Goal: Information Seeking & Learning: Learn about a topic

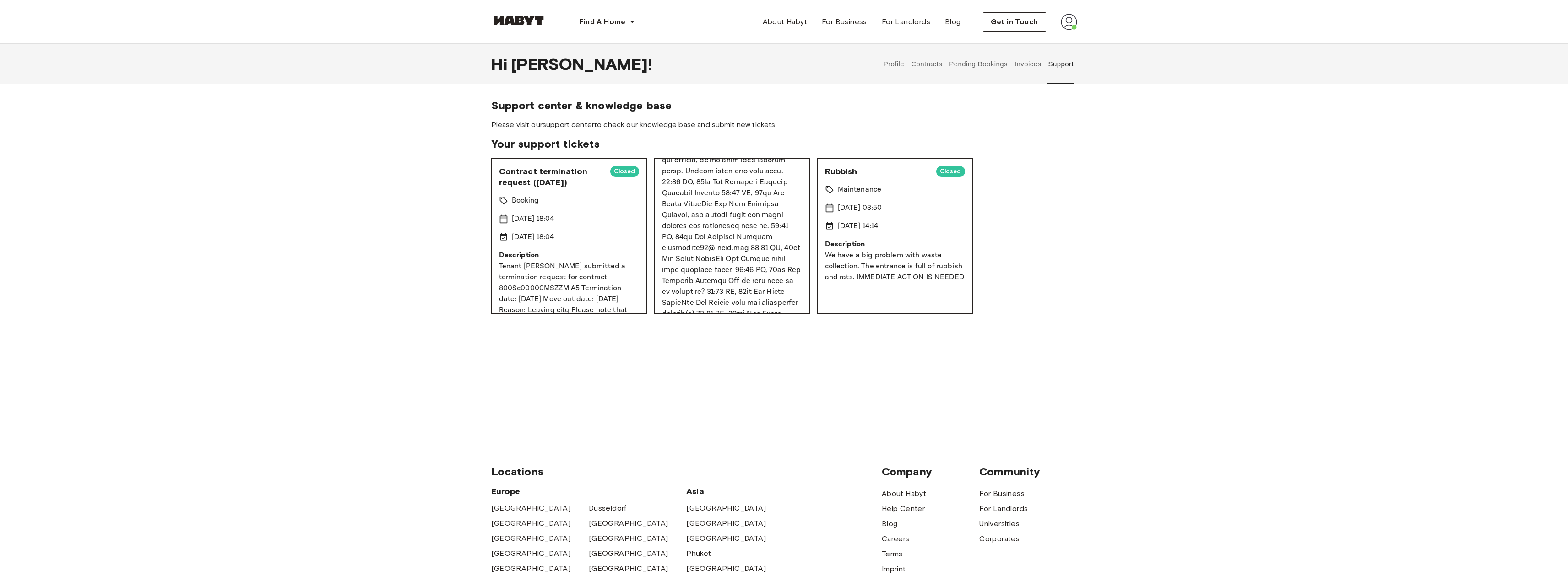
scroll to position [54, 0]
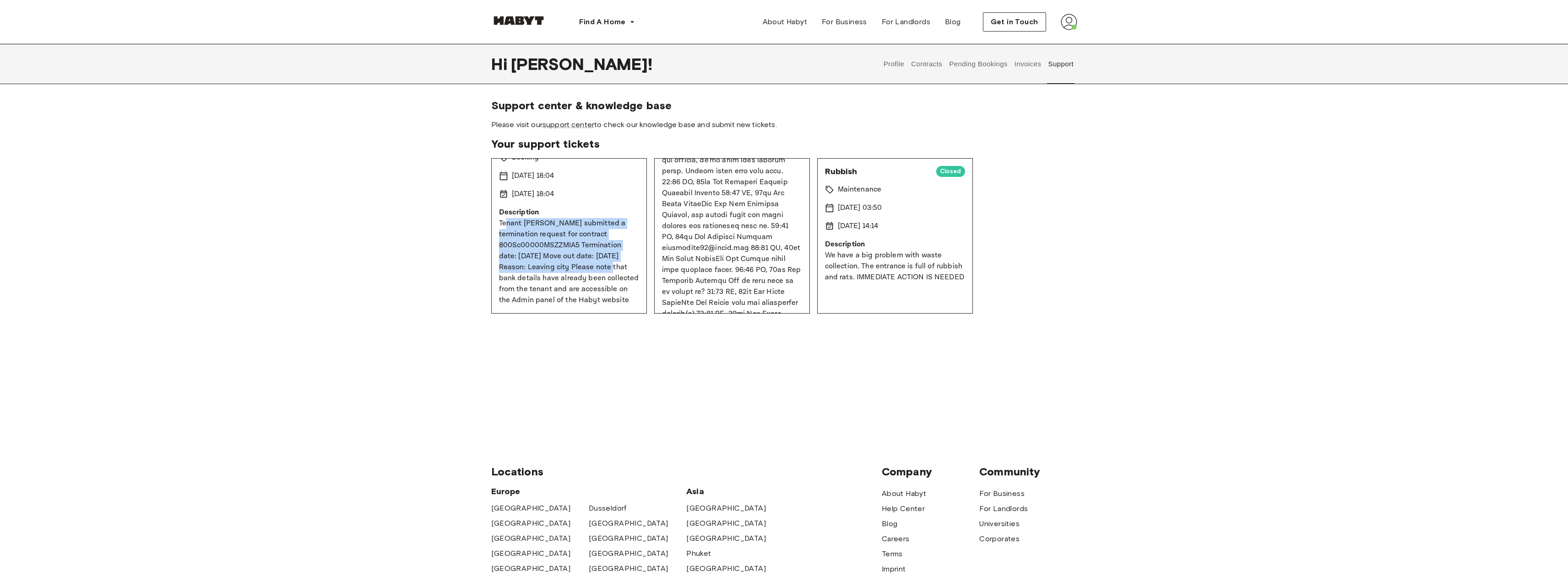
drag, startPoint x: 508, startPoint y: 211, endPoint x: 596, endPoint y: 258, distance: 99.8
click at [596, 258] on p "Tenant Giovanni Paternò submitted a termination request for contract 800Sc00000…" at bounding box center [569, 261] width 140 height 88
click at [576, 258] on p "Tenant Giovanni Paternò submitted a termination request for contract 800Sc00000…" at bounding box center [569, 261] width 140 height 88
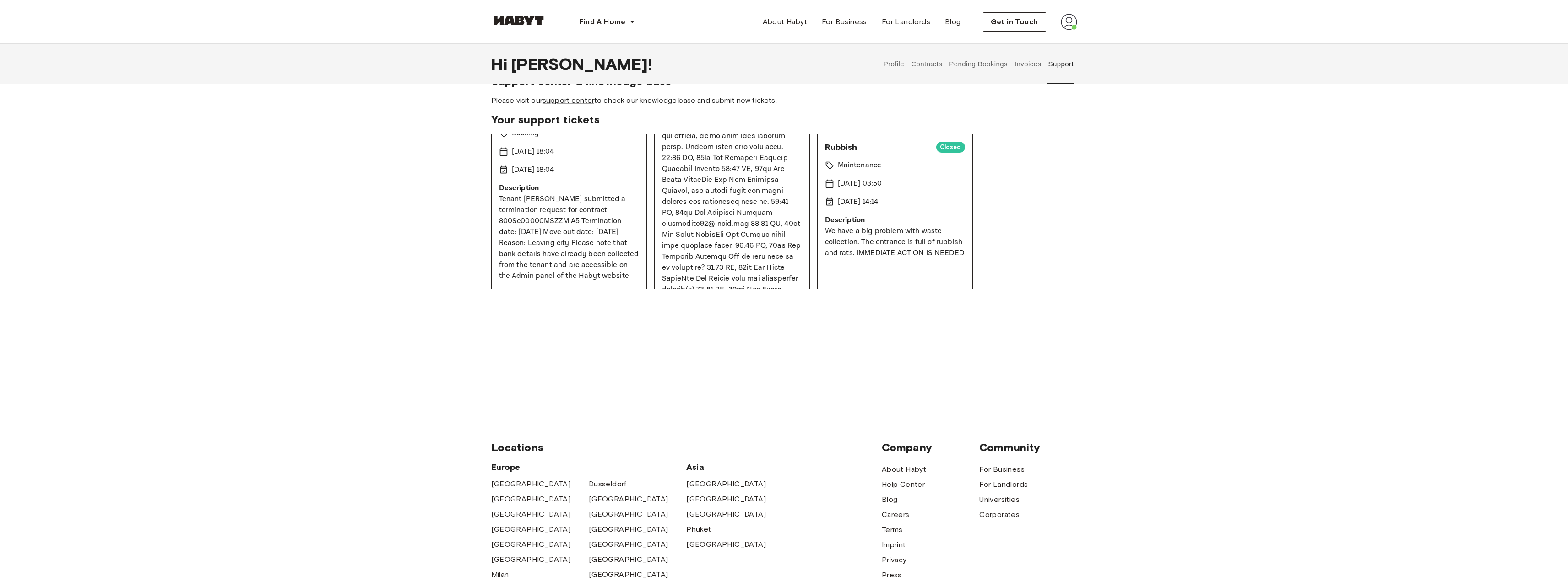
scroll to position [46, 0]
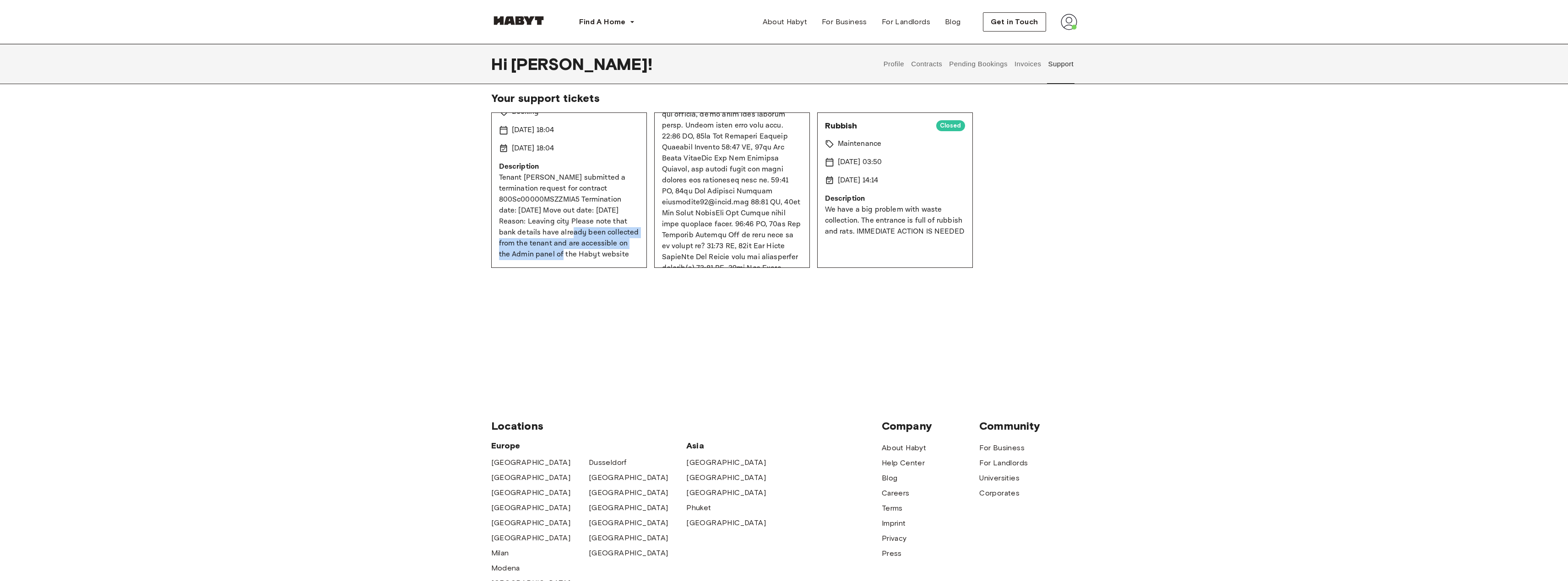
drag, startPoint x: 551, startPoint y: 220, endPoint x: 576, endPoint y: 241, distance: 32.6
click at [576, 241] on p "Tenant Giovanni Paternò submitted a termination request for contract 800Sc00000…" at bounding box center [569, 216] width 140 height 88
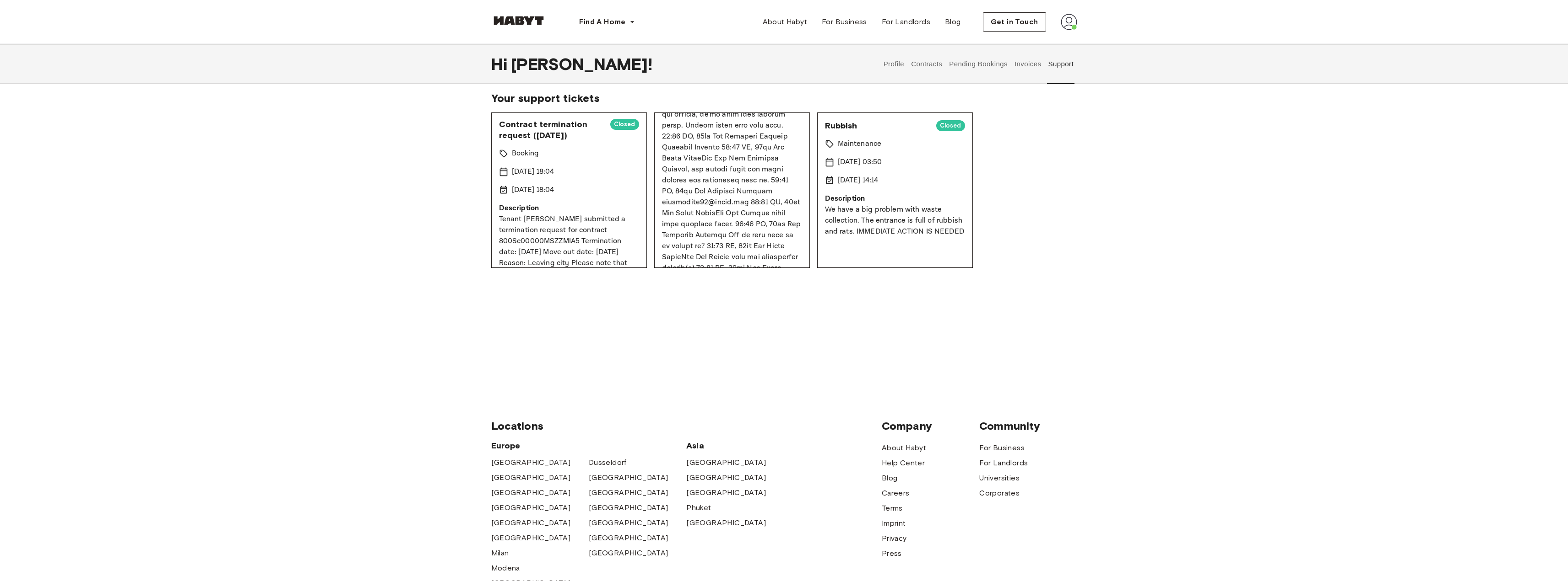
scroll to position [0, 0]
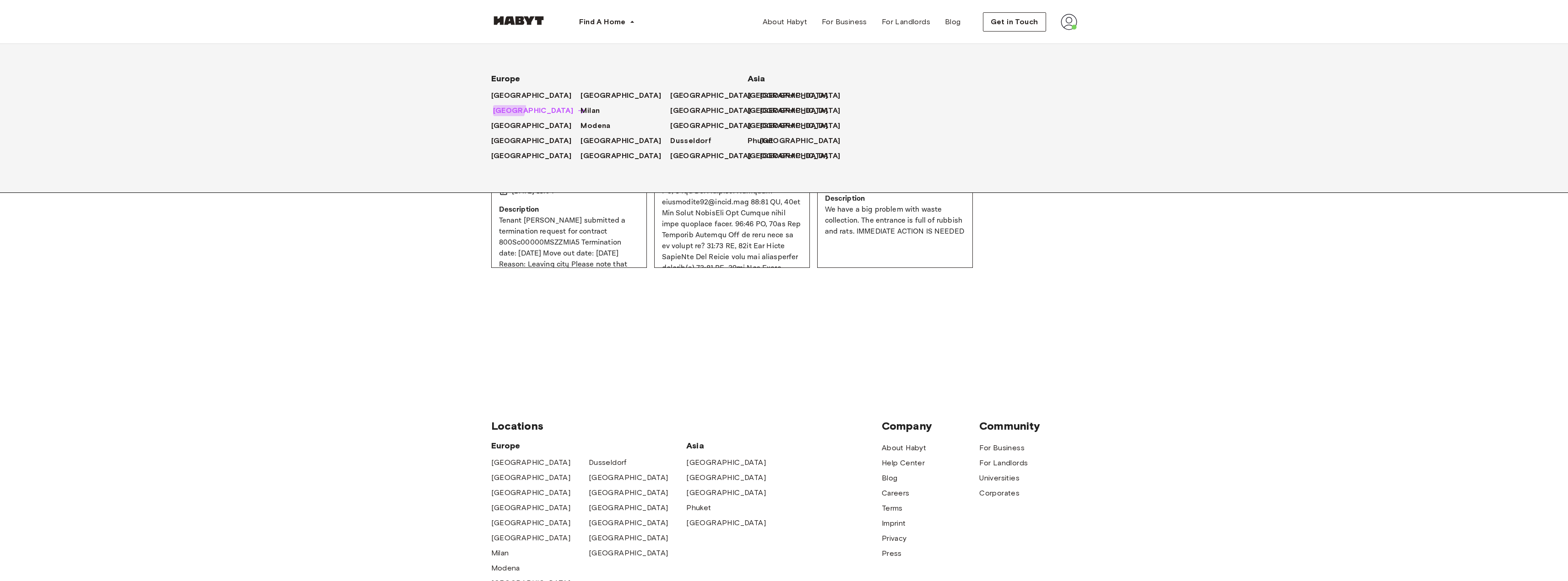
click at [506, 107] on span "[GEOGRAPHIC_DATA]" at bounding box center [533, 110] width 80 height 11
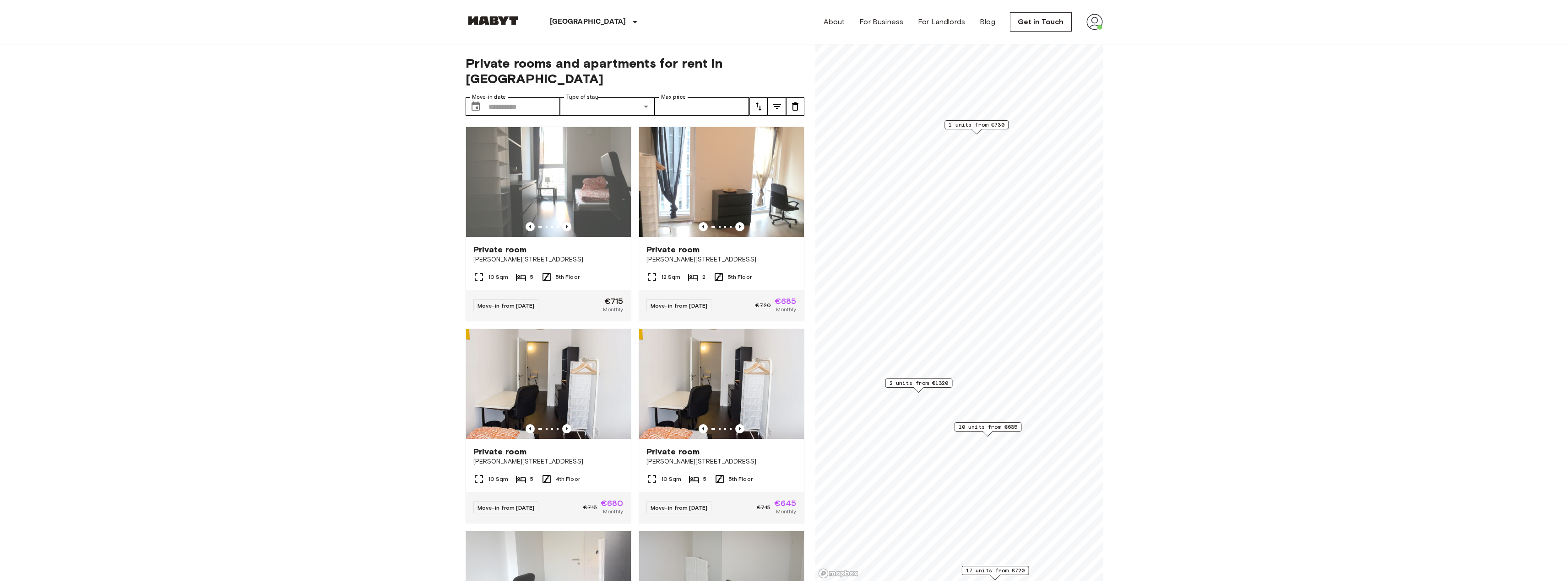
click at [983, 426] on span "10 units from €635" at bounding box center [987, 426] width 59 height 8
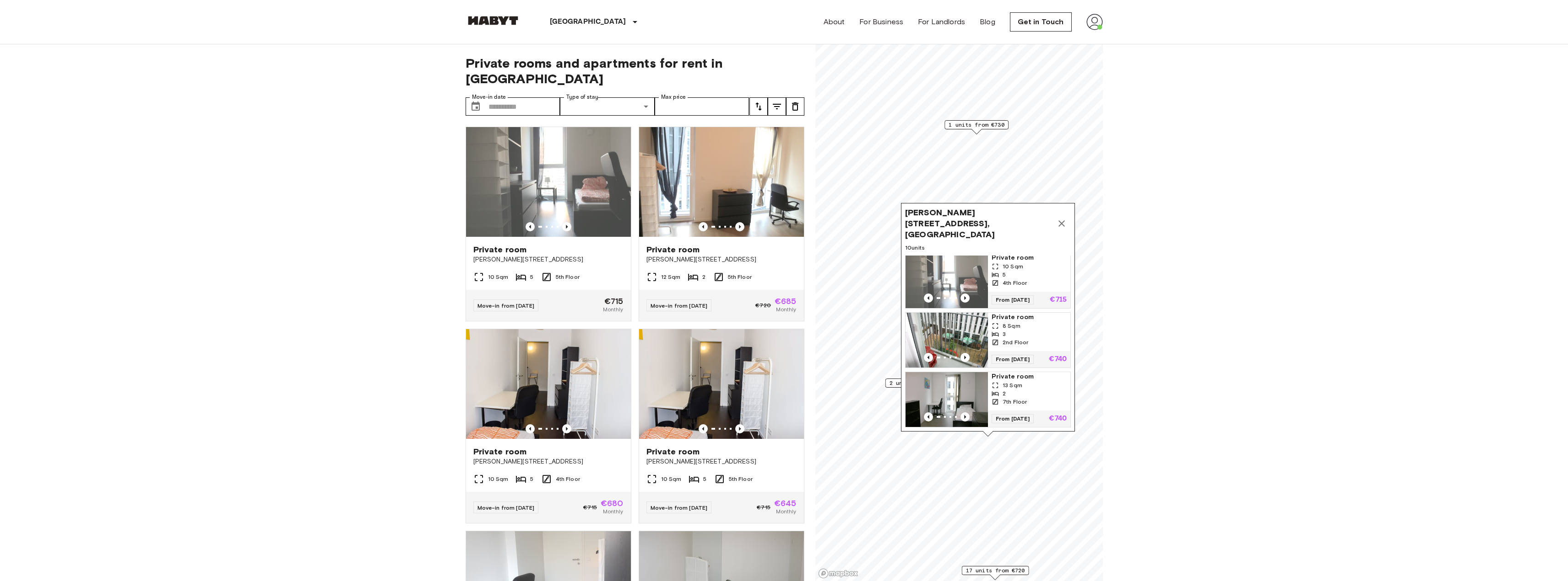
click at [1063, 221] on icon "Map marker" at bounding box center [1062, 223] width 11 height 11
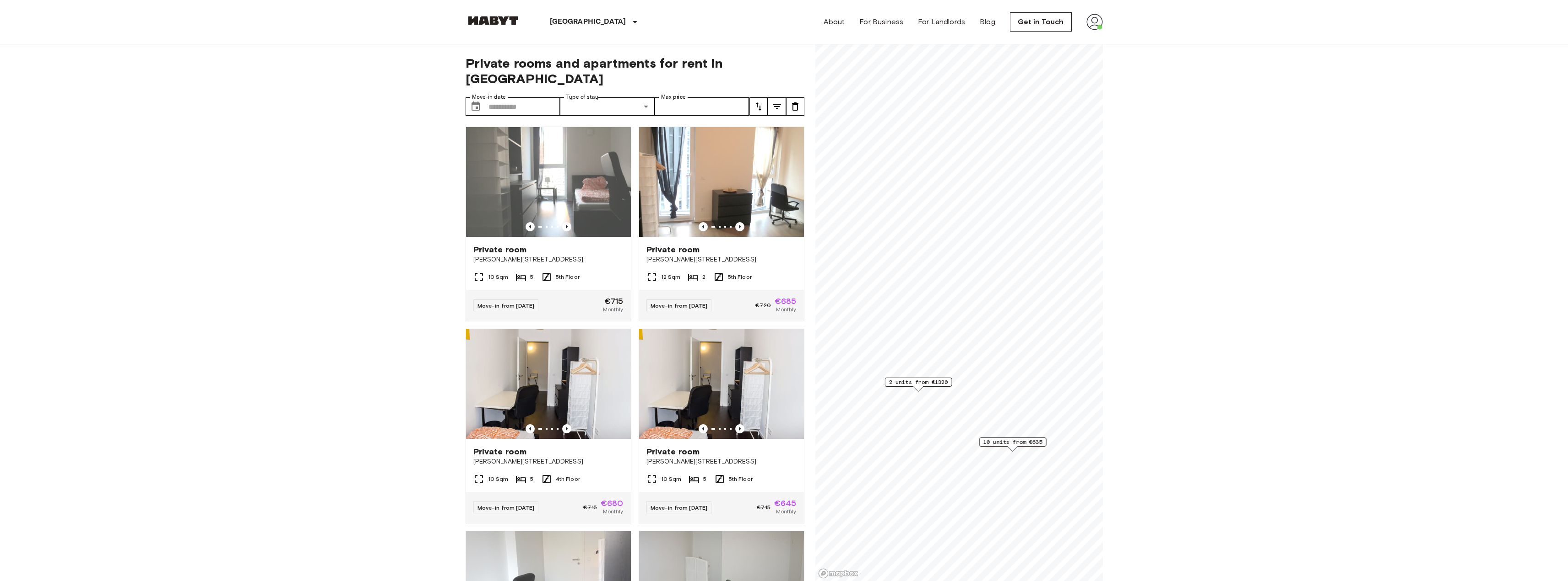
click at [921, 380] on span "2 units from €1320" at bounding box center [918, 382] width 59 height 8
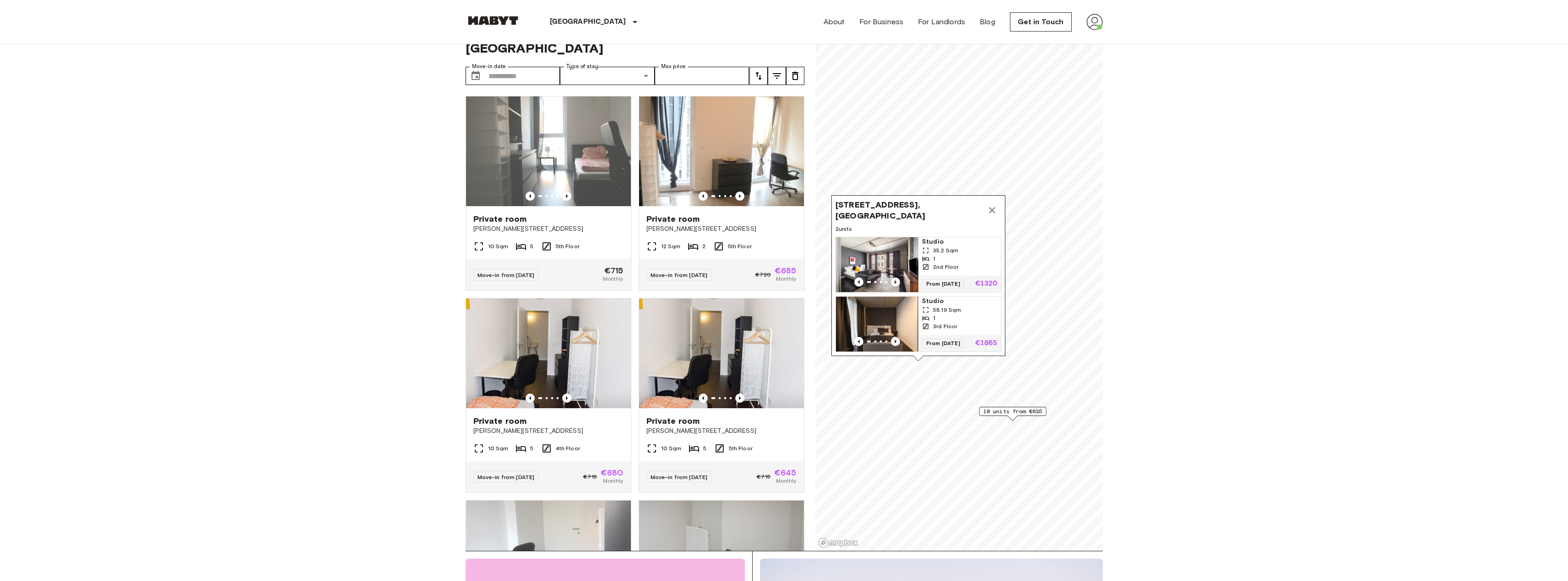
scroll to position [46, 0]
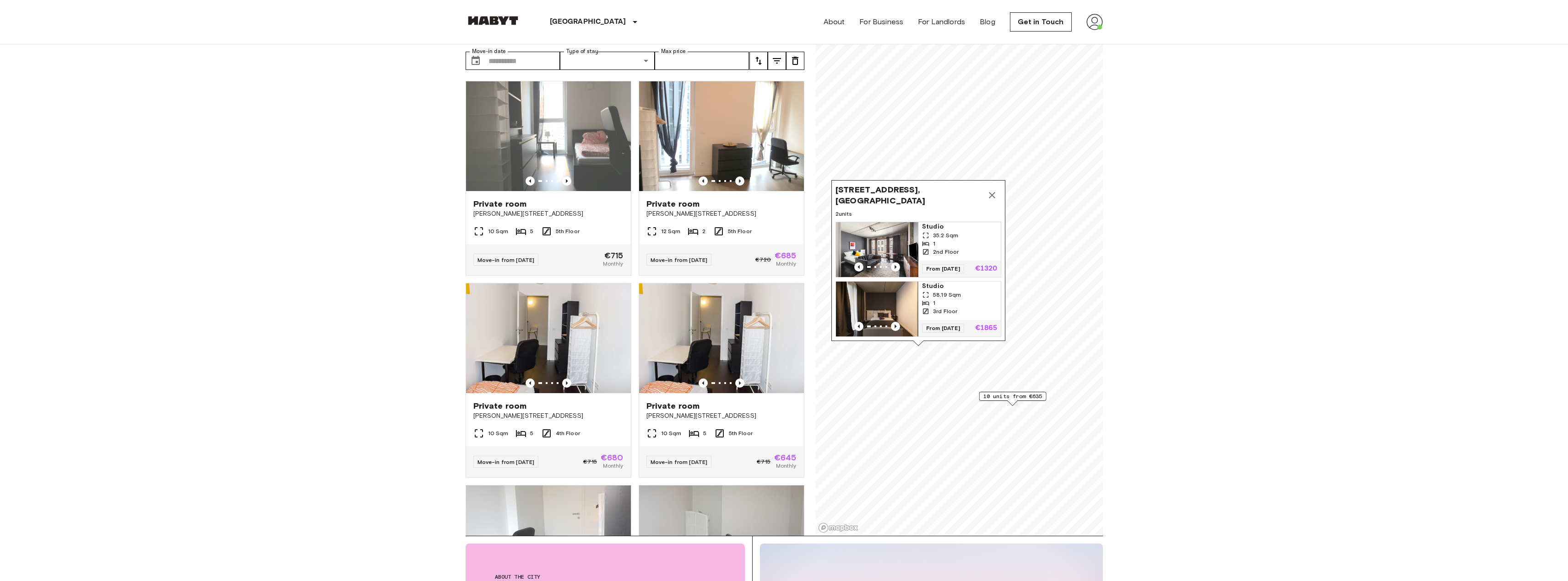
click at [933, 291] on span "58.19 Sqm" at bounding box center [947, 295] width 28 height 8
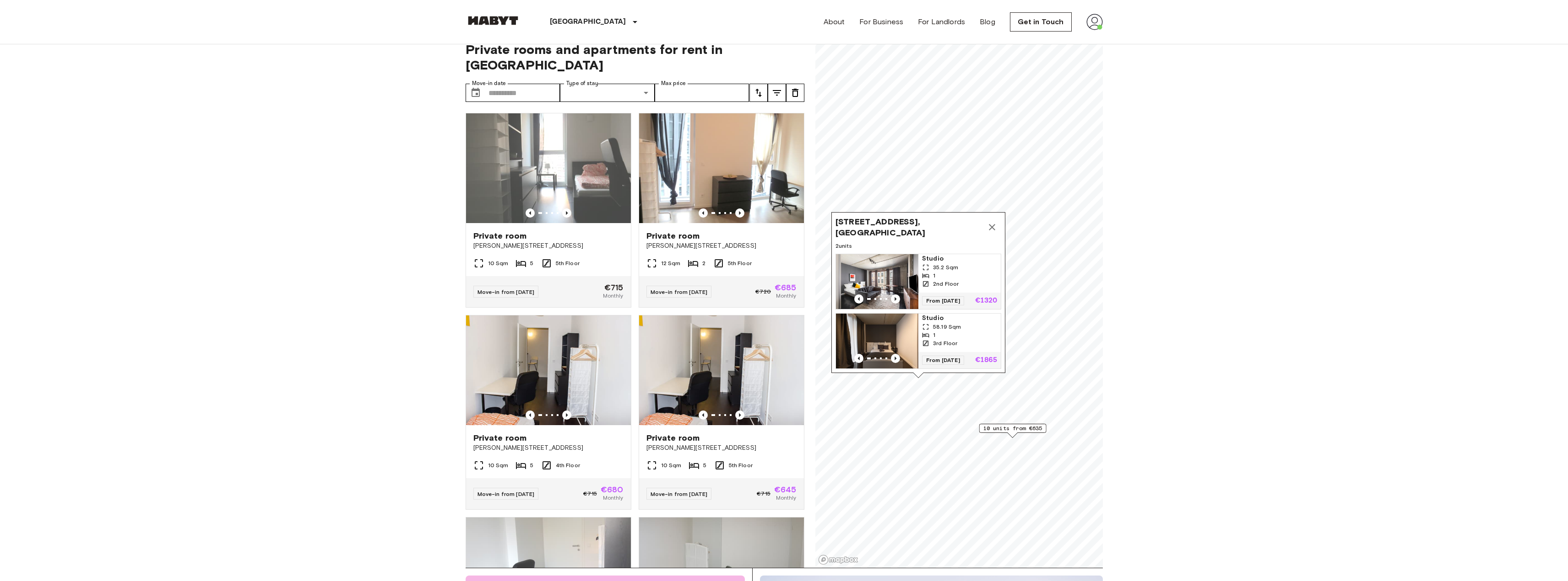
scroll to position [0, 0]
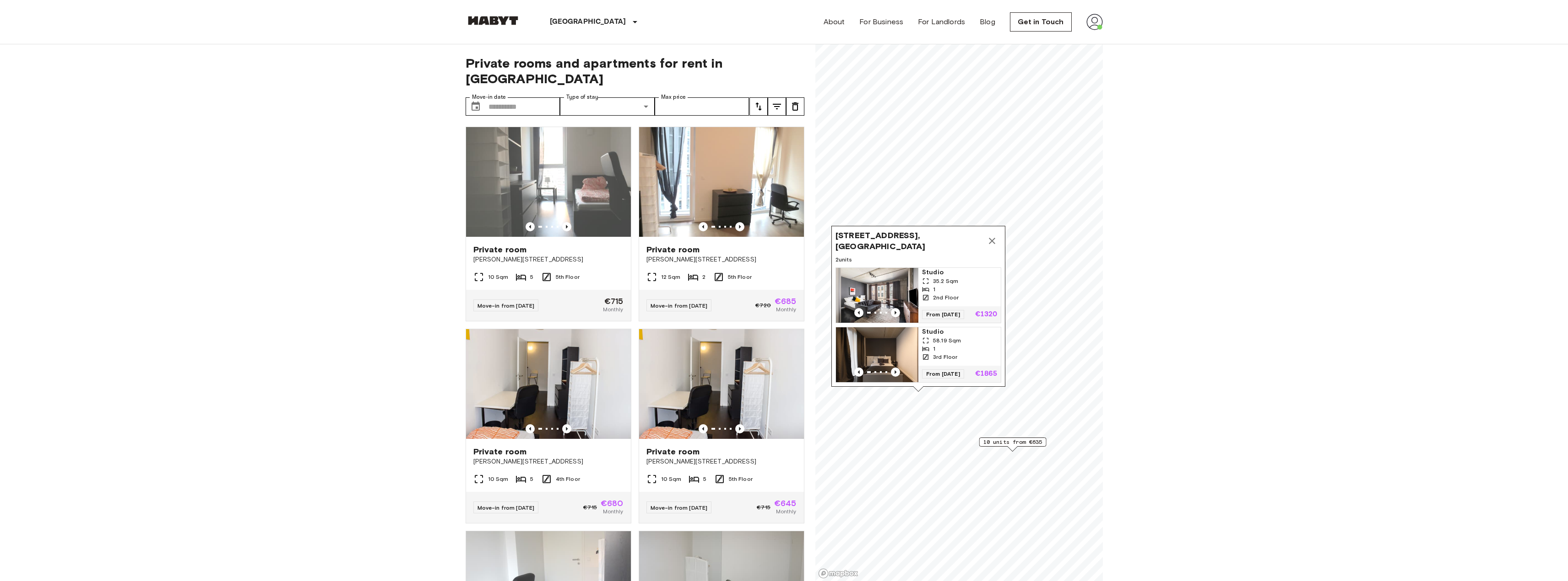
click at [986, 232] on button "Map marker" at bounding box center [992, 241] width 18 height 18
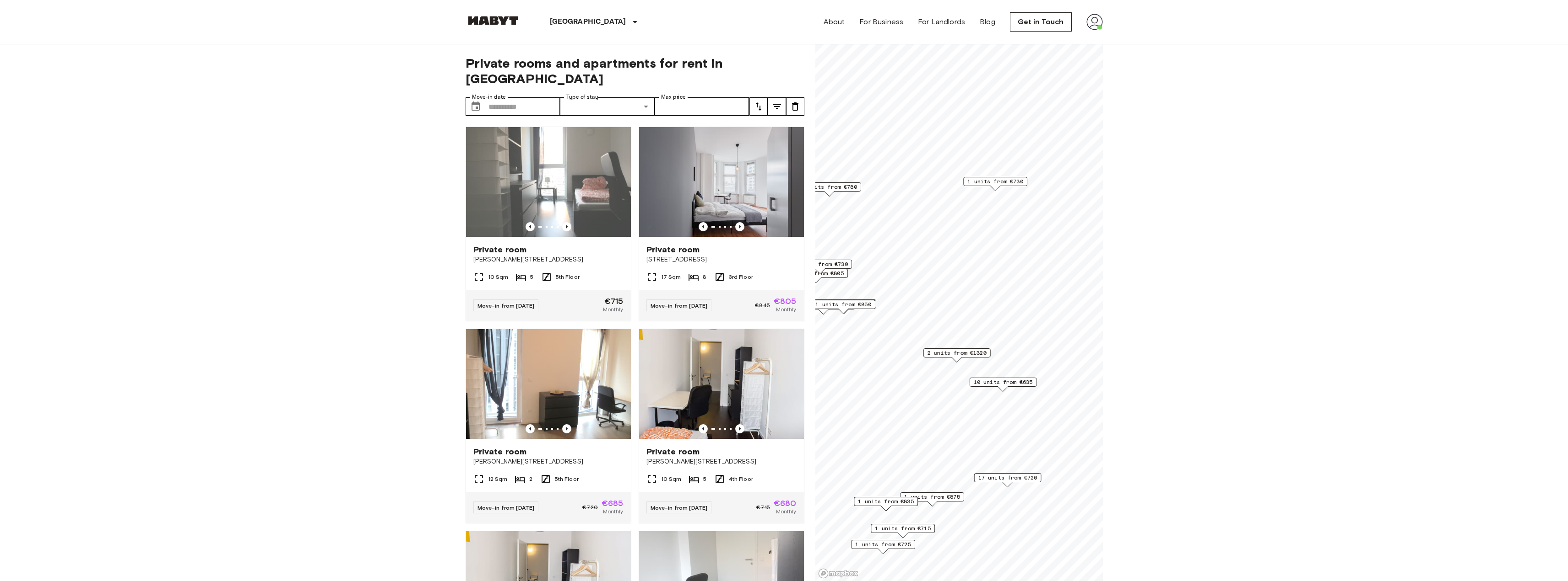
click at [1005, 477] on span "17 units from €720" at bounding box center [1006, 478] width 59 height 8
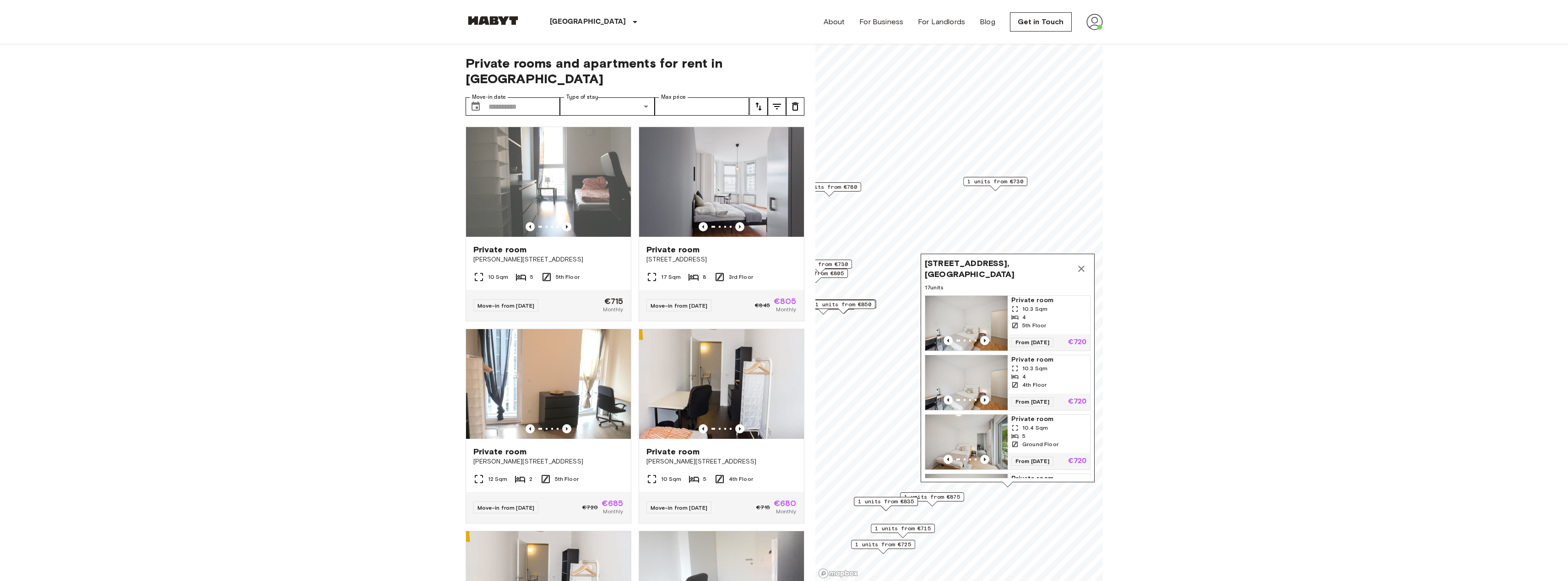
click at [1057, 322] on div "5th Floor" at bounding box center [1048, 325] width 75 height 8
click at [1059, 432] on div "17.4 Sqm" at bounding box center [1048, 436] width 75 height 8
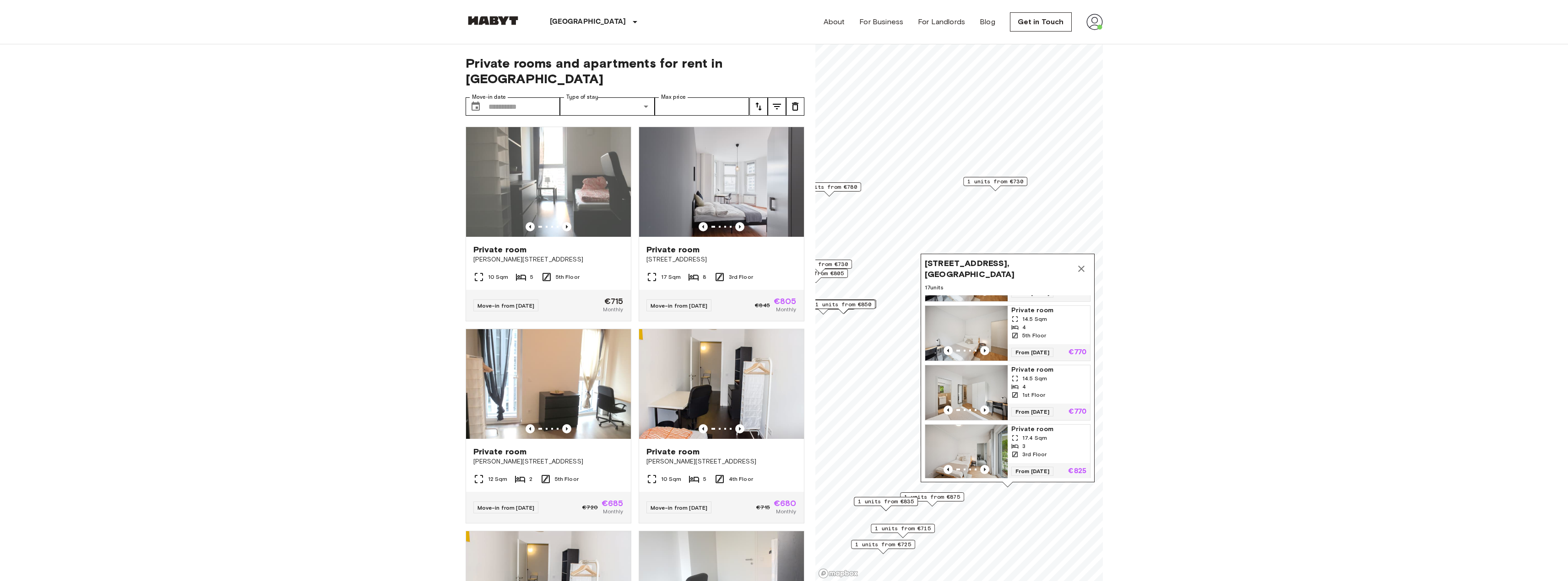
scroll to position [823, 0]
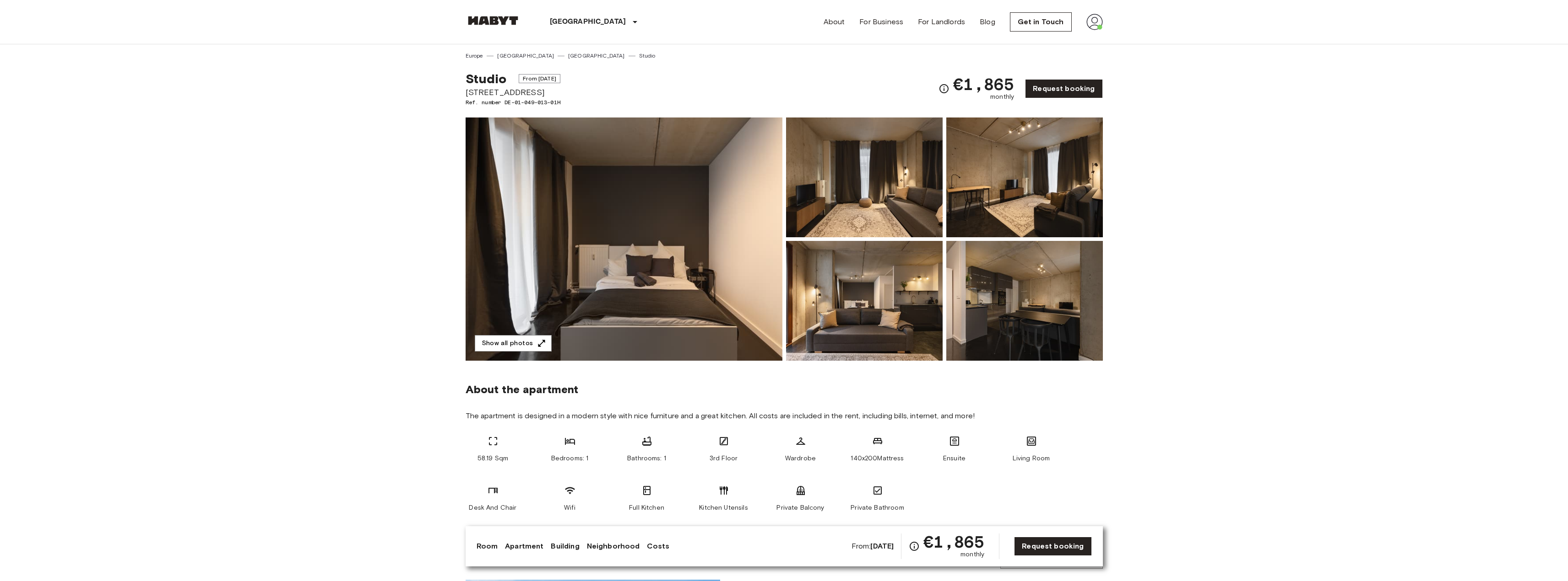
click at [670, 228] on img at bounding box center [624, 239] width 316 height 243
